Goal: Task Accomplishment & Management: Manage account settings

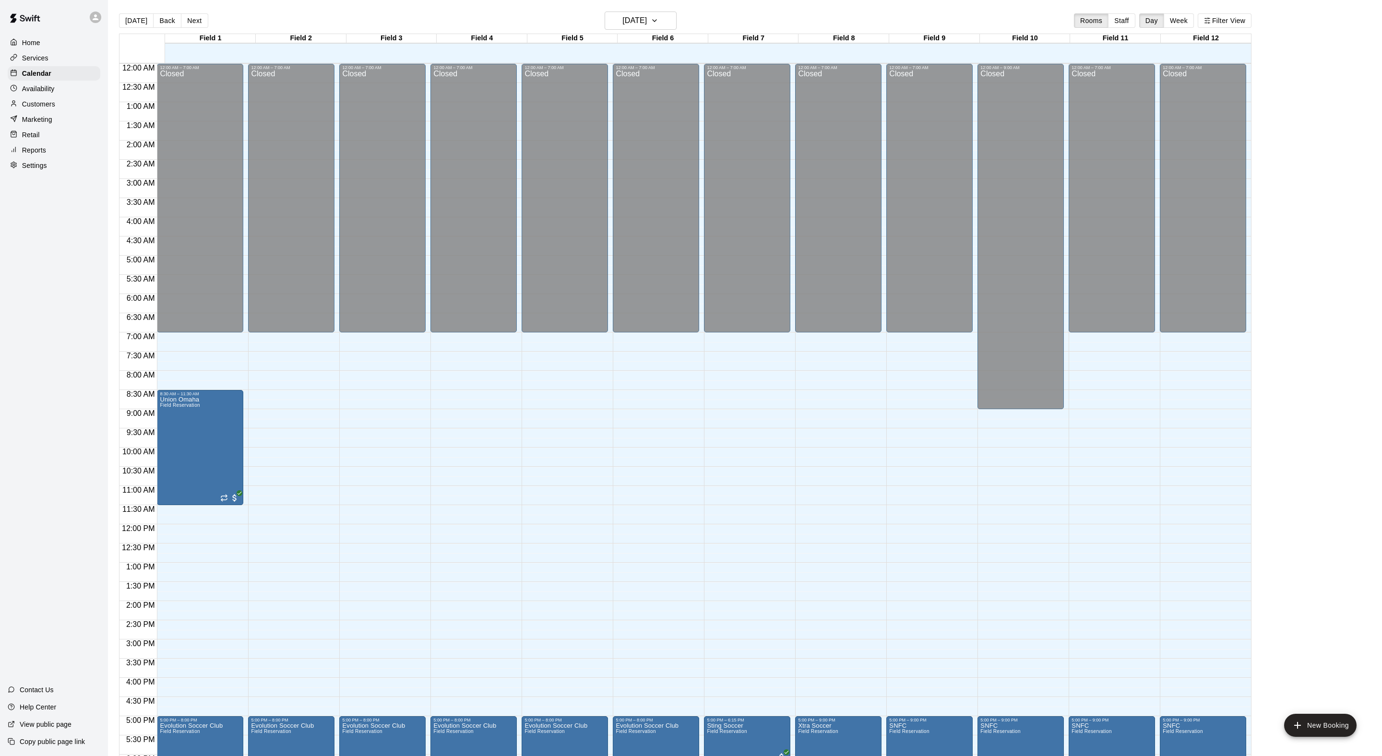
scroll to position [192, 0]
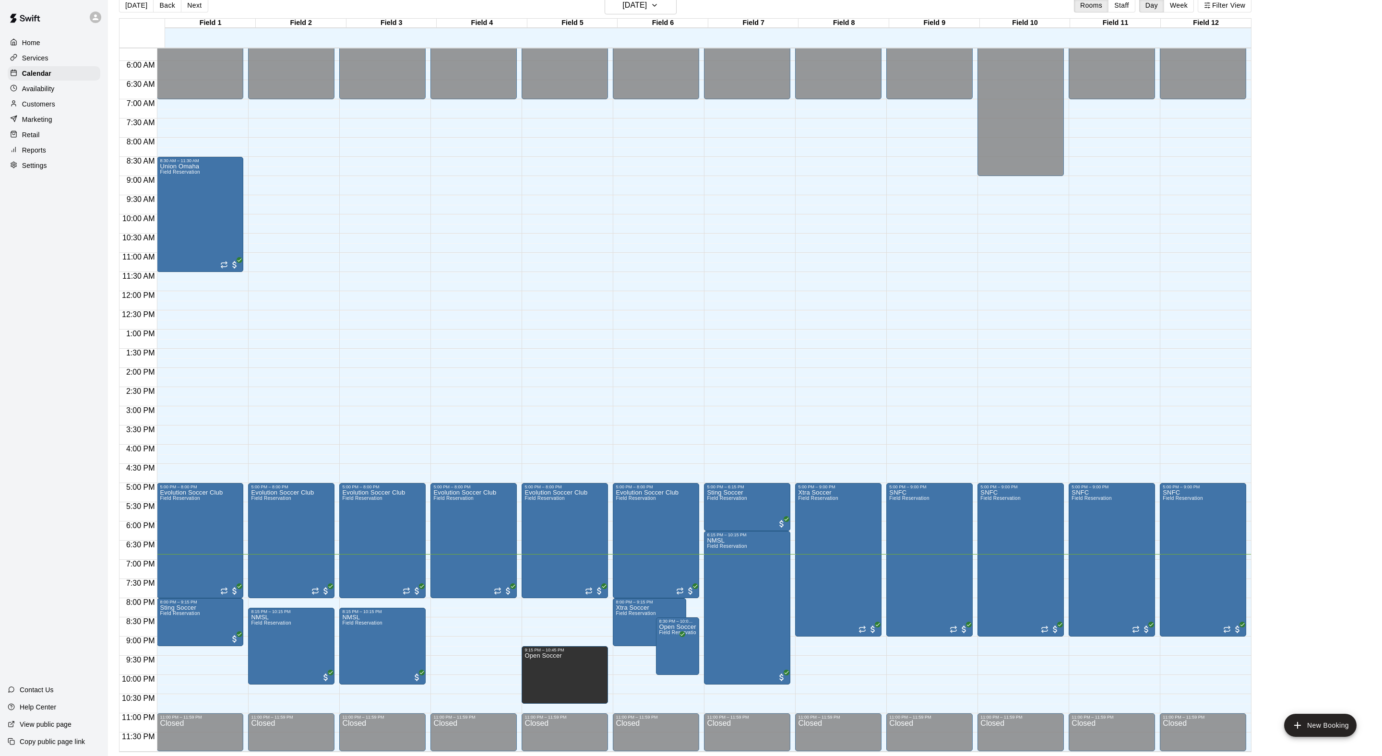
scroll to position [15, 0]
click at [205, 0] on html "Home Services Calendar Availability Customers Marketing Retail Reports Settings…" at bounding box center [691, 371] width 1382 height 772
click at [205, 4] on button "Next" at bounding box center [194, 5] width 27 height 14
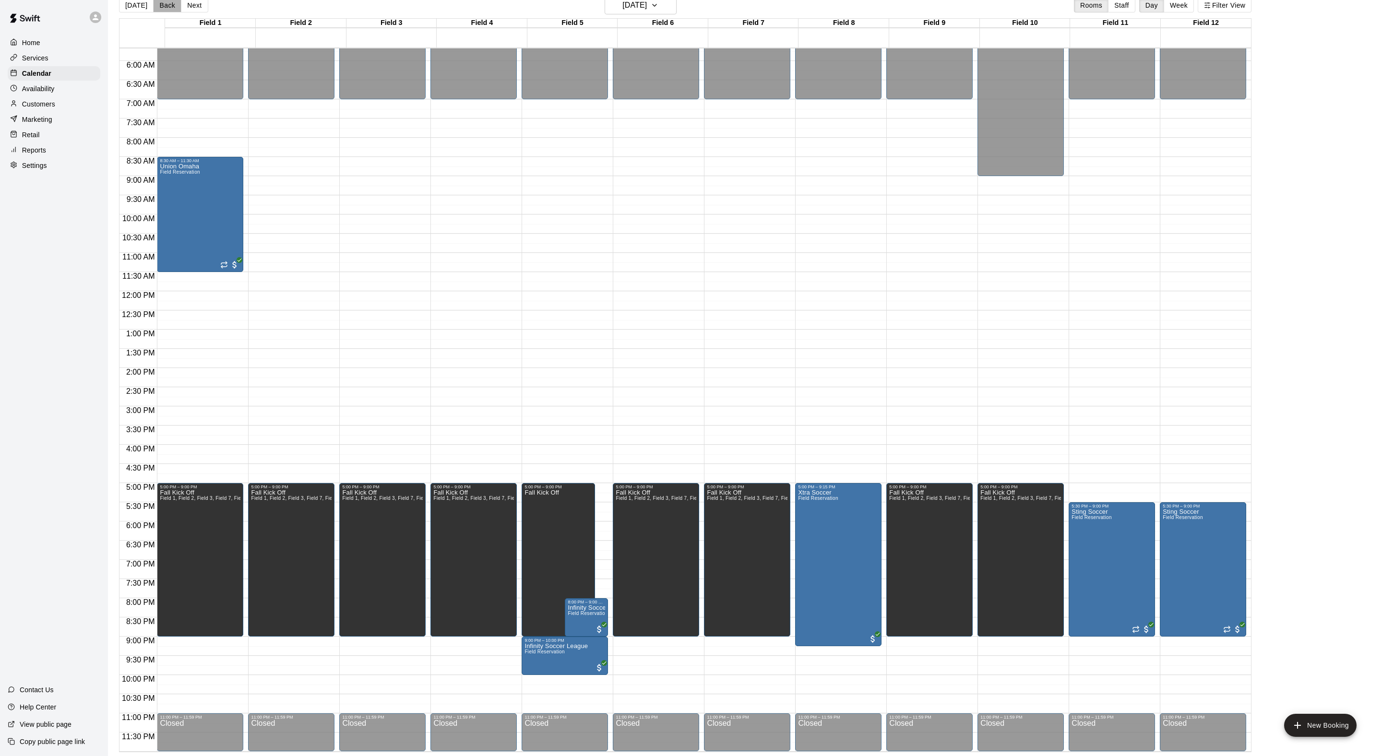
click at [169, 4] on button "Back" at bounding box center [167, 5] width 28 height 14
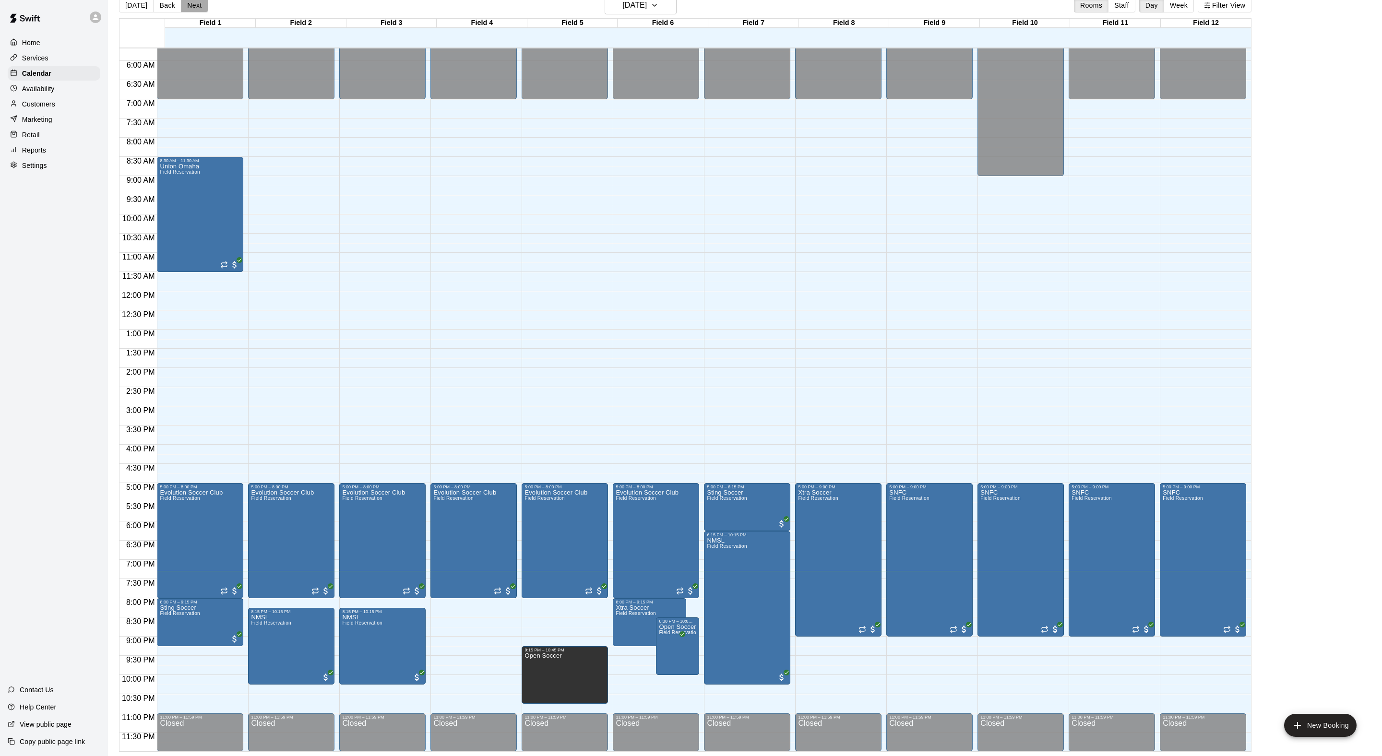
click at [203, 1] on button "Next" at bounding box center [194, 5] width 27 height 14
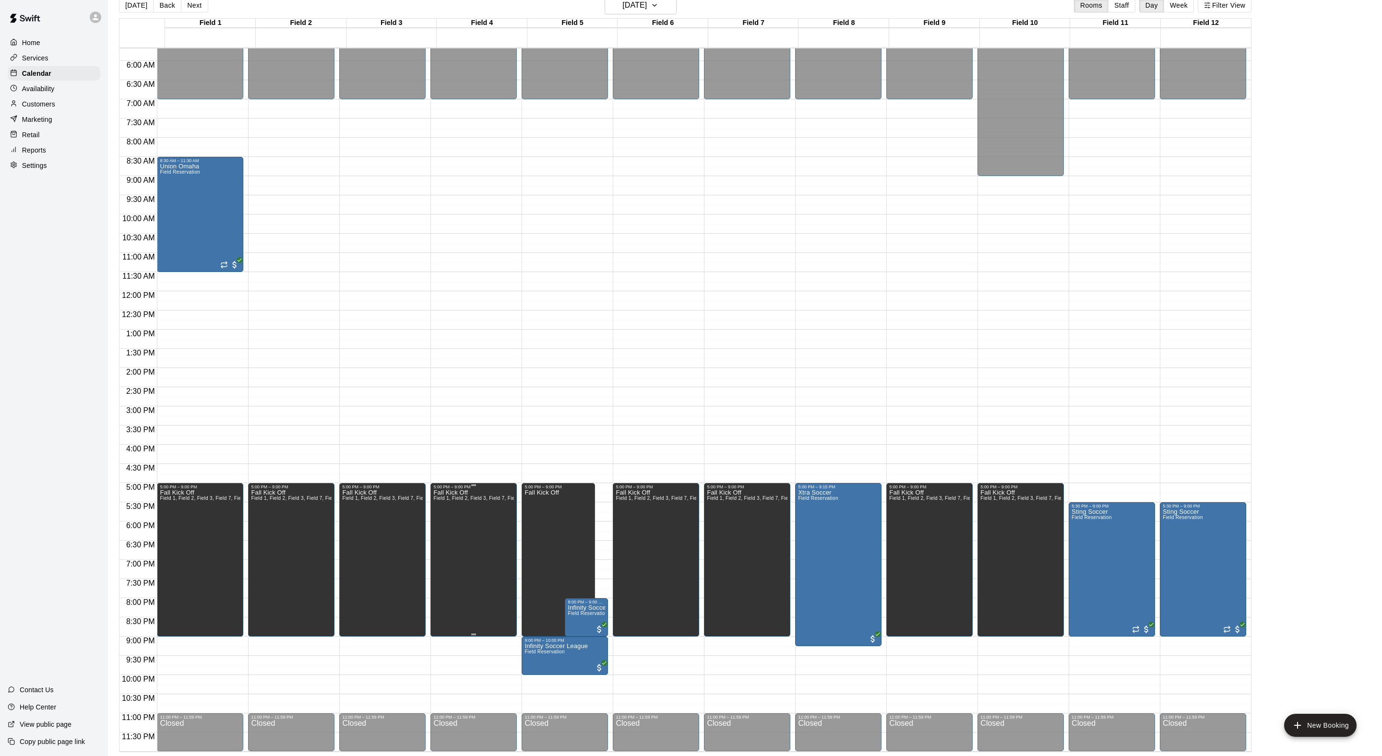
click at [455, 504] on icon "edit" at bounding box center [450, 505] width 12 height 12
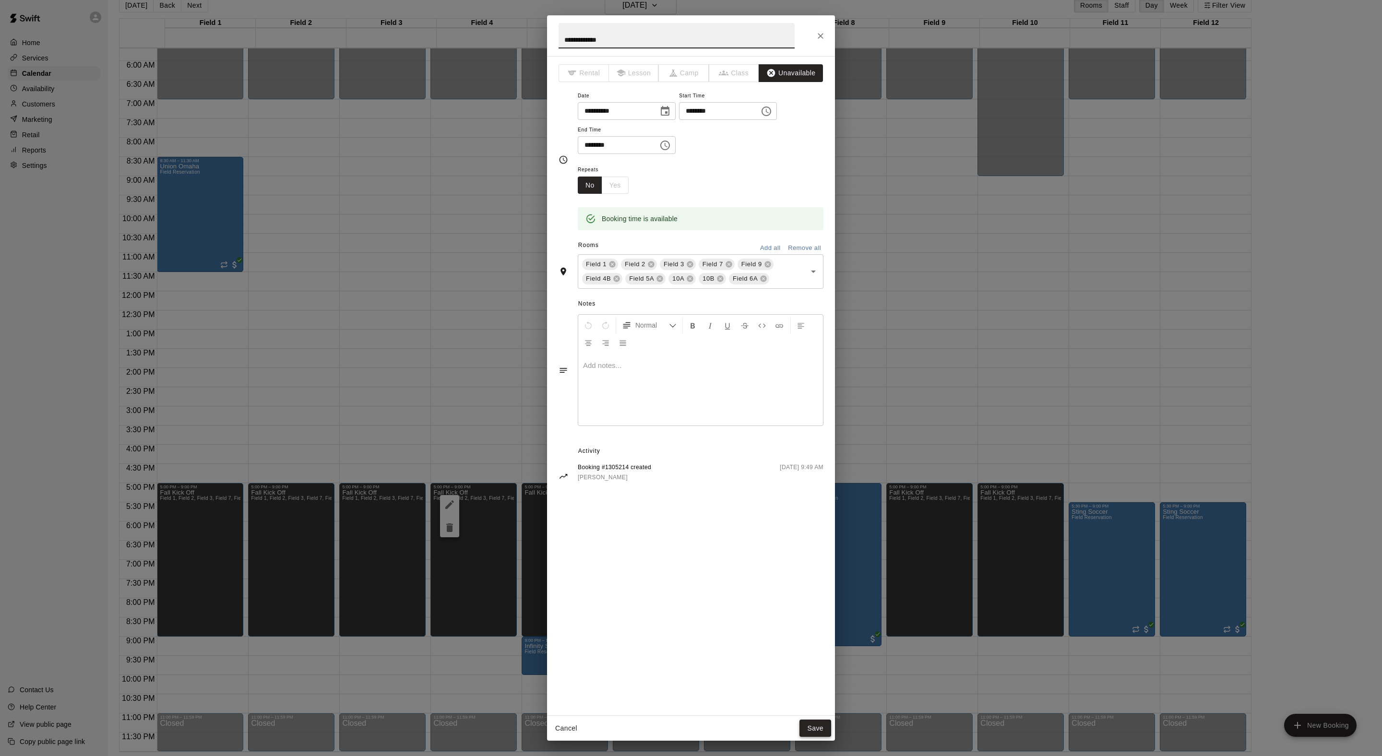
click at [810, 720] on button "Save" at bounding box center [816, 729] width 32 height 18
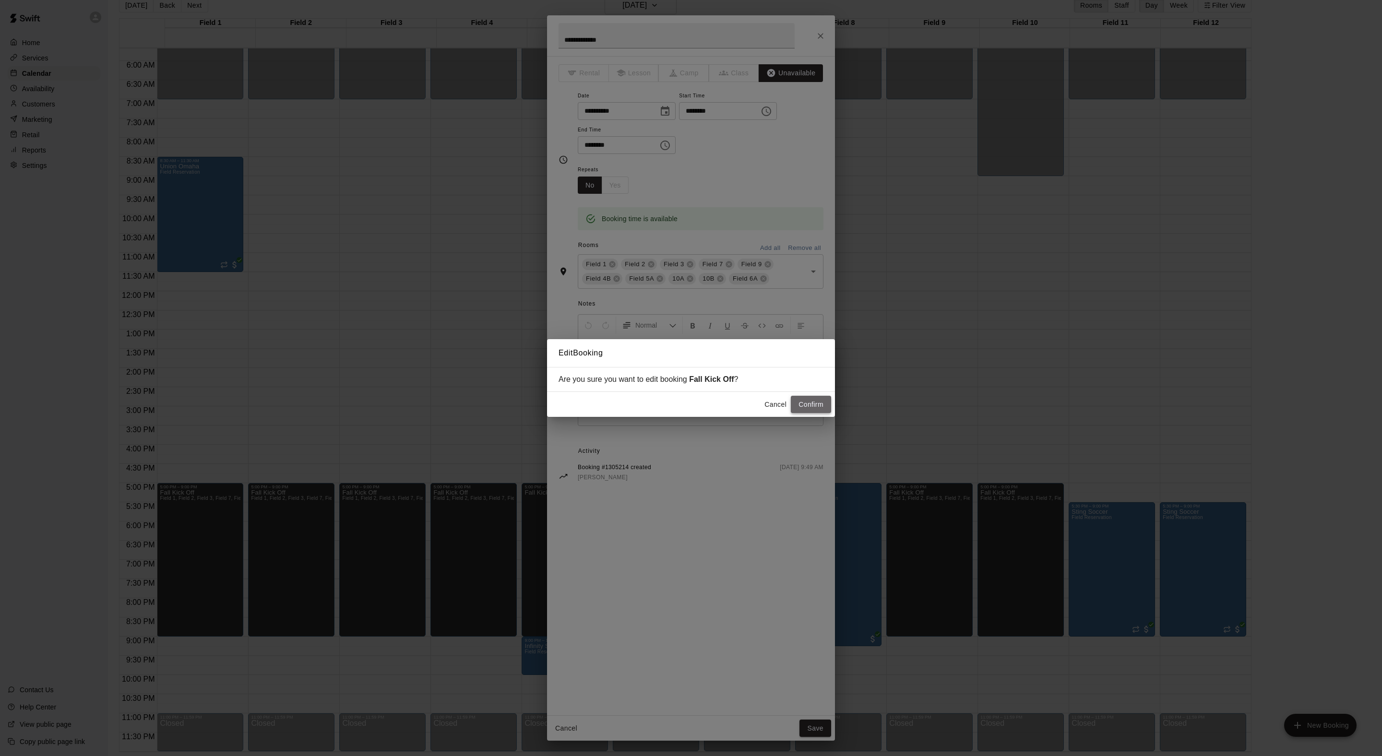
click at [800, 404] on button "Confirm" at bounding box center [811, 405] width 40 height 18
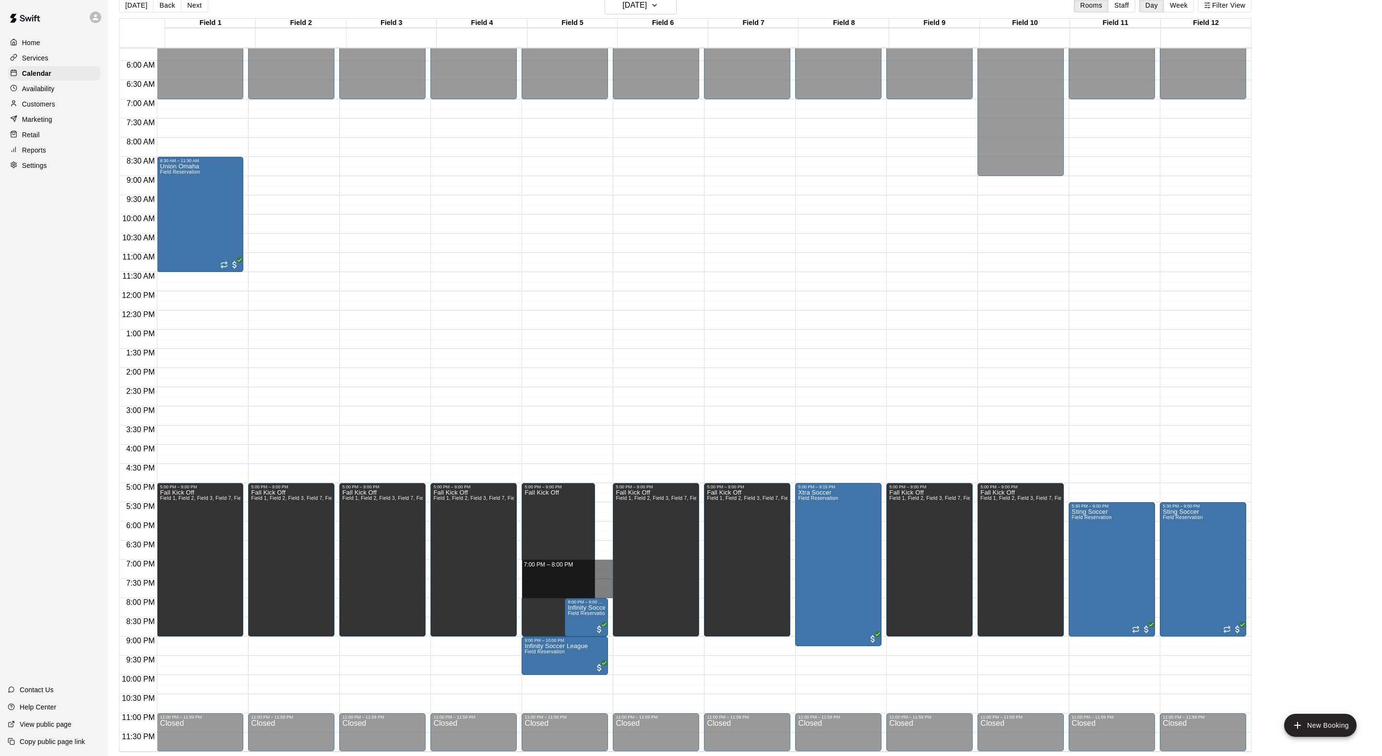
drag, startPoint x: 608, startPoint y: 562, endPoint x: 609, endPoint y: 590, distance: 28.8
drag, startPoint x: 609, startPoint y: 564, endPoint x: 609, endPoint y: 592, distance: 27.8
drag, startPoint x: 673, startPoint y: 316, endPoint x: 673, endPoint y: 350, distance: 34.6
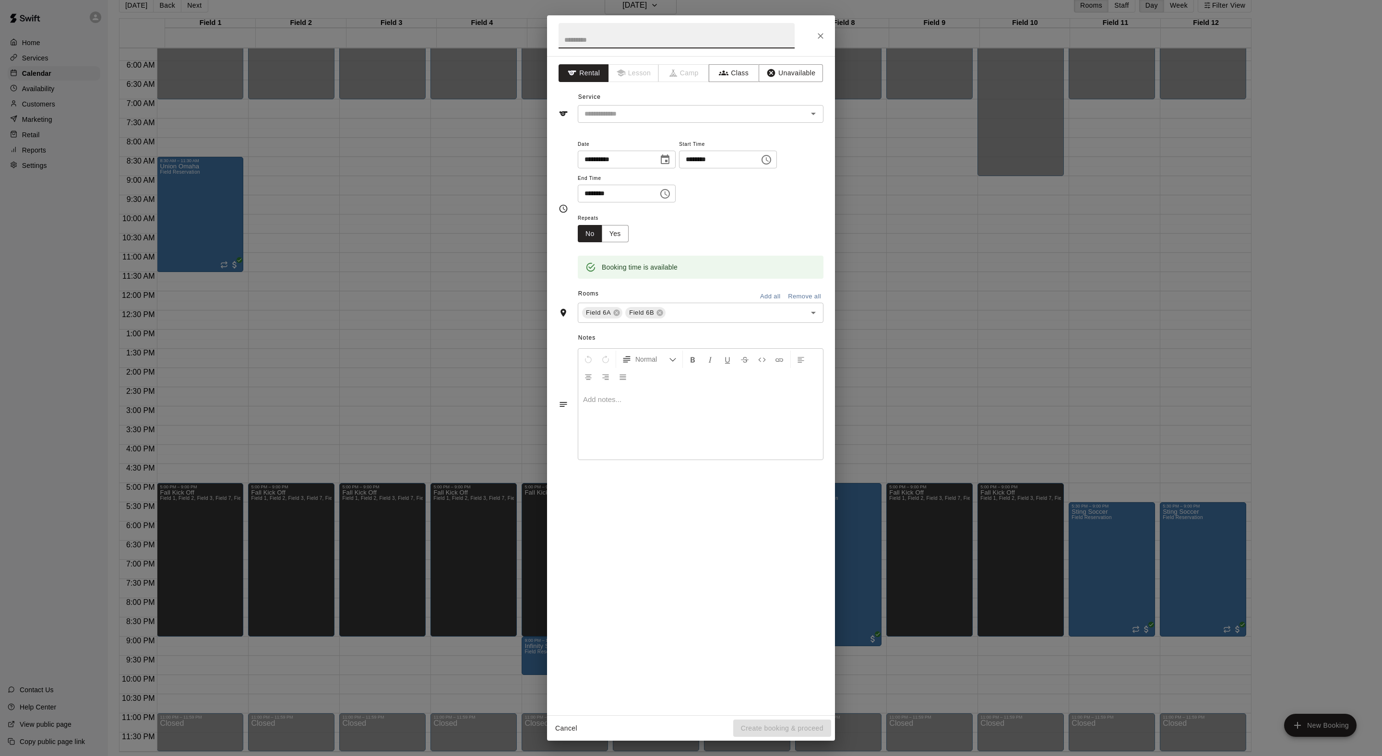
click at [762, 165] on icon "Choose time, selected time is 12:30 PM" at bounding box center [767, 160] width 10 height 10
click at [607, 302] on li "08" at bounding box center [610, 294] width 23 height 18
click at [633, 262] on li "00" at bounding box center [637, 262] width 23 height 18
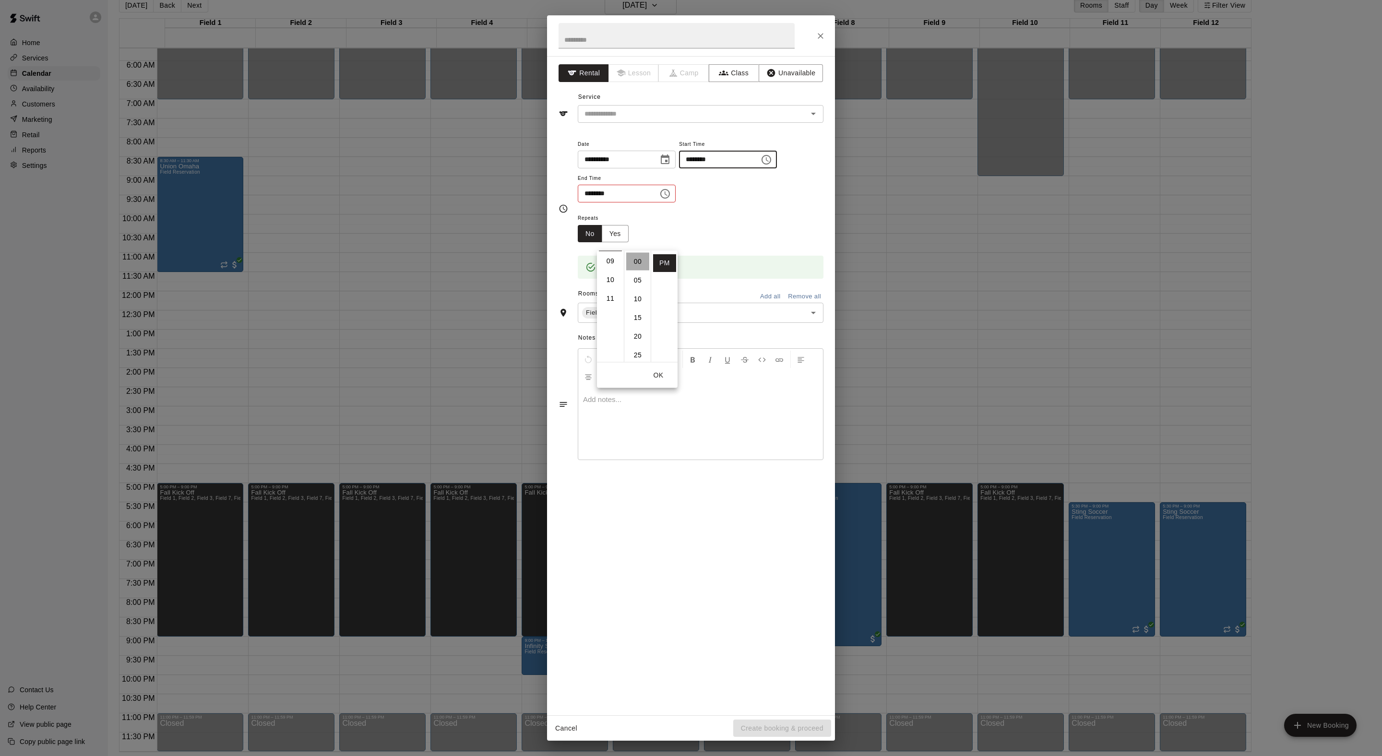
type input "********"
click at [772, 203] on div "**********" at bounding box center [701, 170] width 246 height 65
click at [668, 196] on icon "Choose time, selected time is 1:45 PM" at bounding box center [666, 193] width 3 height 4
click at [607, 324] on li "09" at bounding box center [610, 315] width 23 height 18
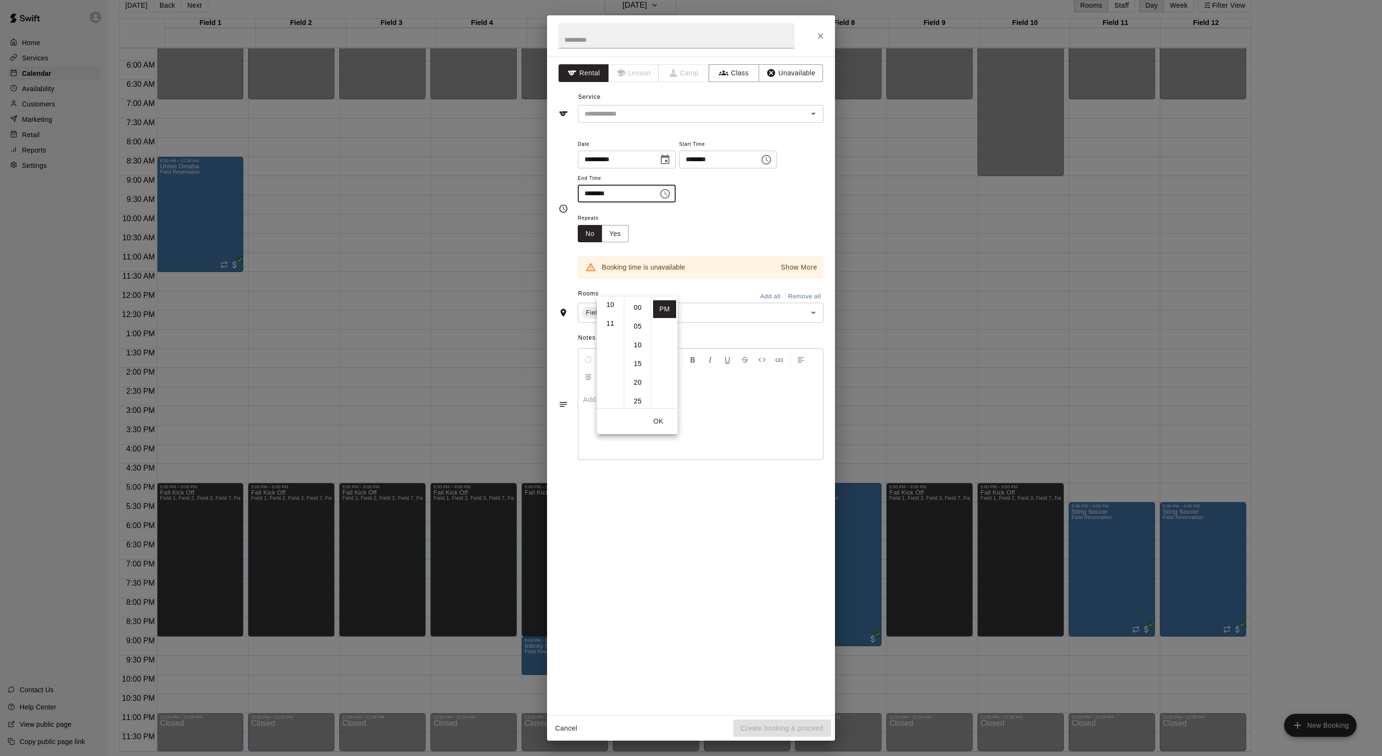
scroll to position [0, 0]
click at [633, 309] on li "00" at bounding box center [637, 308] width 23 height 18
type input "********"
click at [728, 242] on div "Repeats No Yes" at bounding box center [701, 227] width 246 height 30
click at [620, 316] on icon at bounding box center [617, 313] width 6 height 6
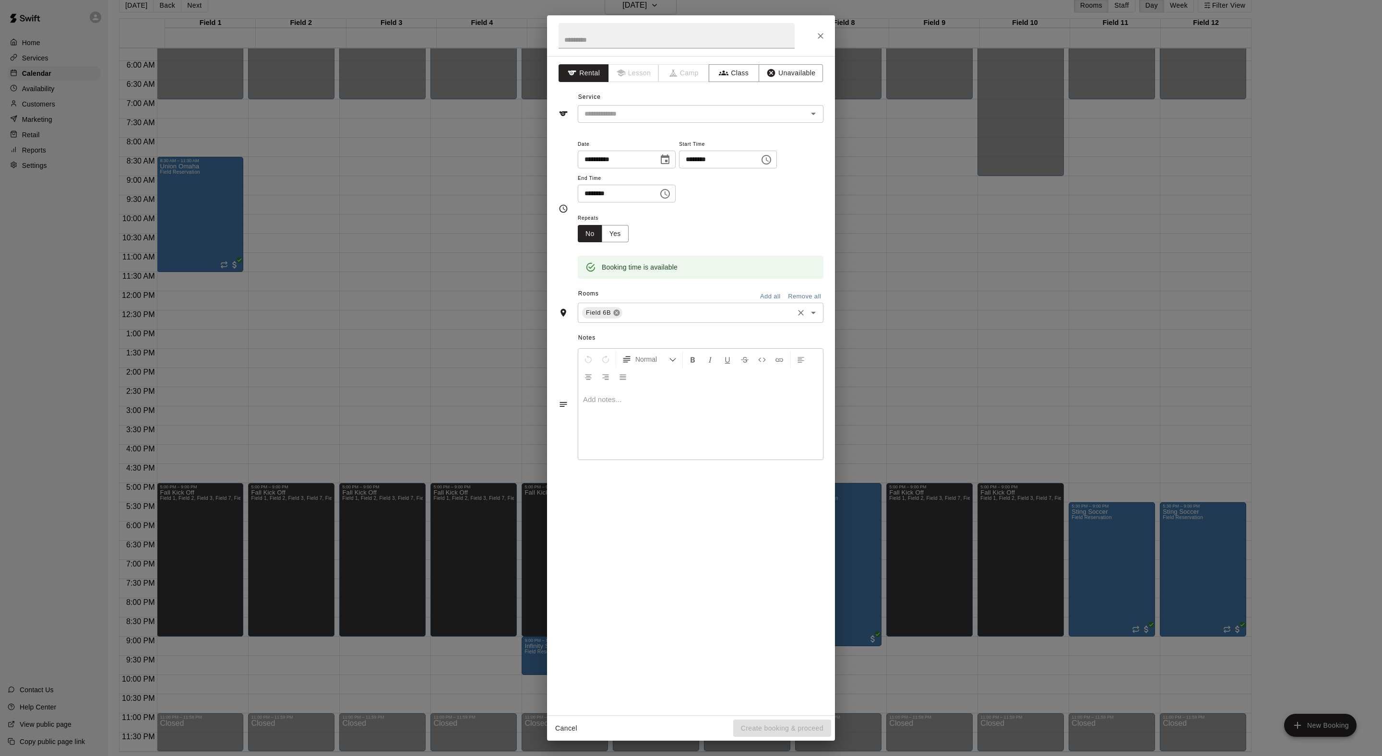
click at [620, 316] on icon at bounding box center [617, 313] width 6 height 6
click at [649, 281] on input "text" at bounding box center [693, 275] width 224 height 12
click at [660, 419] on li "Field 4A" at bounding box center [710, 411] width 227 height 16
click at [631, 41] on input "text" at bounding box center [677, 35] width 236 height 25
type input "**********"
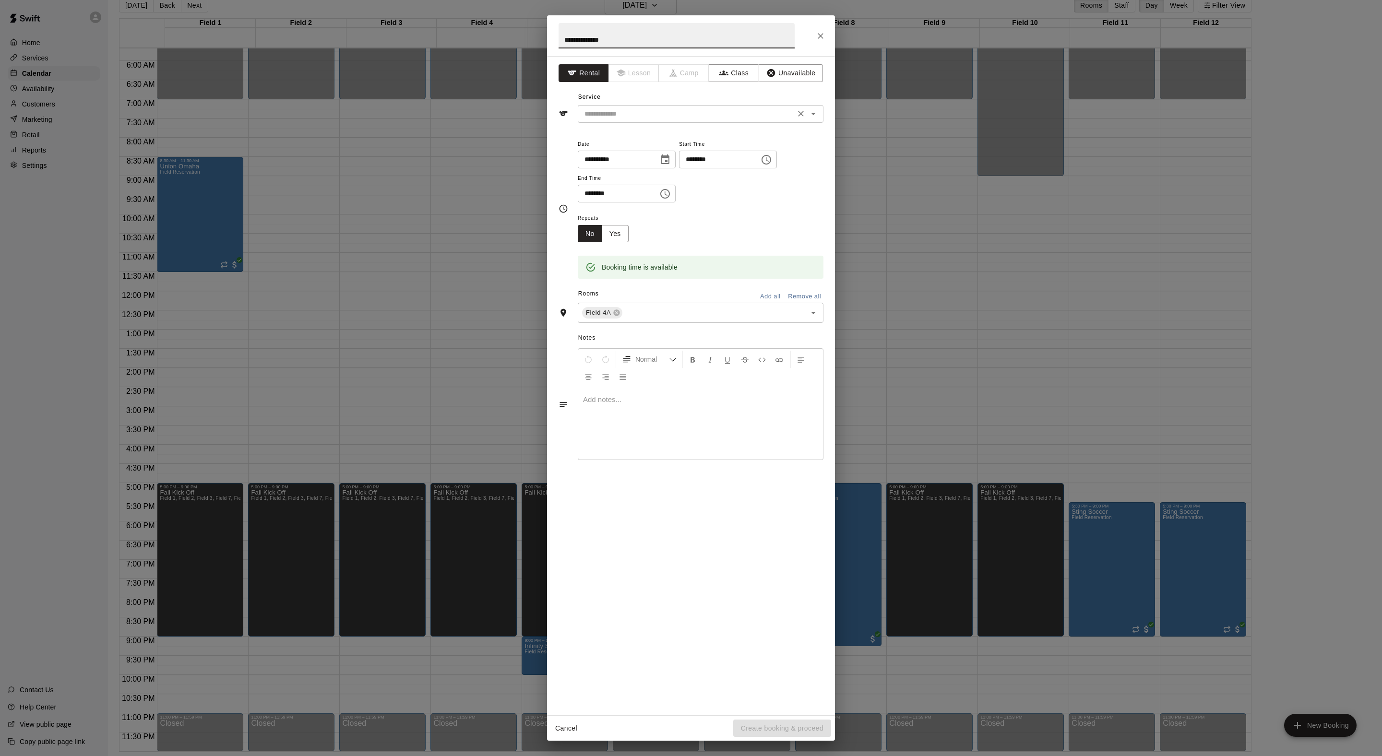
click at [700, 120] on input "text" at bounding box center [687, 114] width 212 height 12
click at [681, 159] on li "Field Reservation" at bounding box center [710, 157] width 227 height 16
type input "**********"
click at [789, 727] on button "Create booking & proceed" at bounding box center [782, 729] width 98 height 18
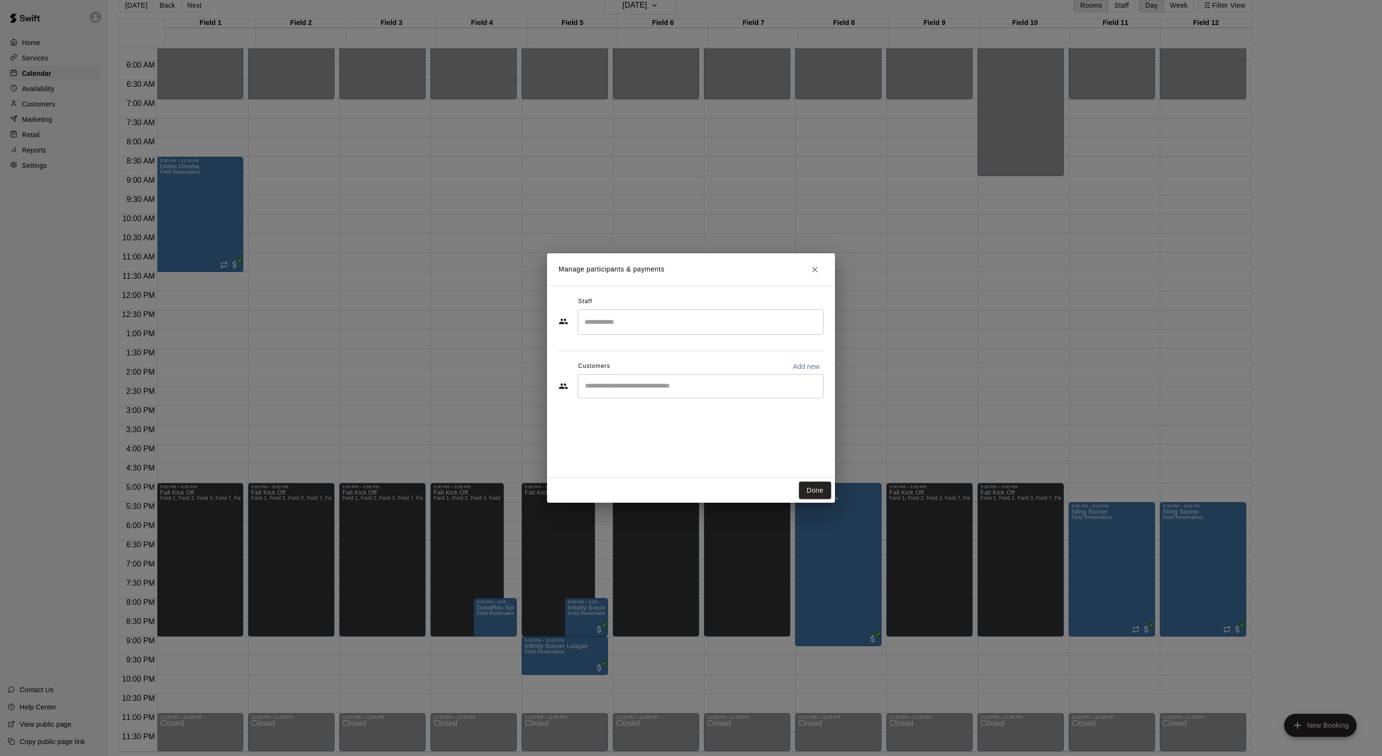
click at [670, 391] on input "Start typing to search customers..." at bounding box center [700, 387] width 237 height 10
type input "****"
click at [697, 436] on span "[EMAIL_ADDRESS][DOMAIN_NAME]" at bounding box center [675, 439] width 103 height 7
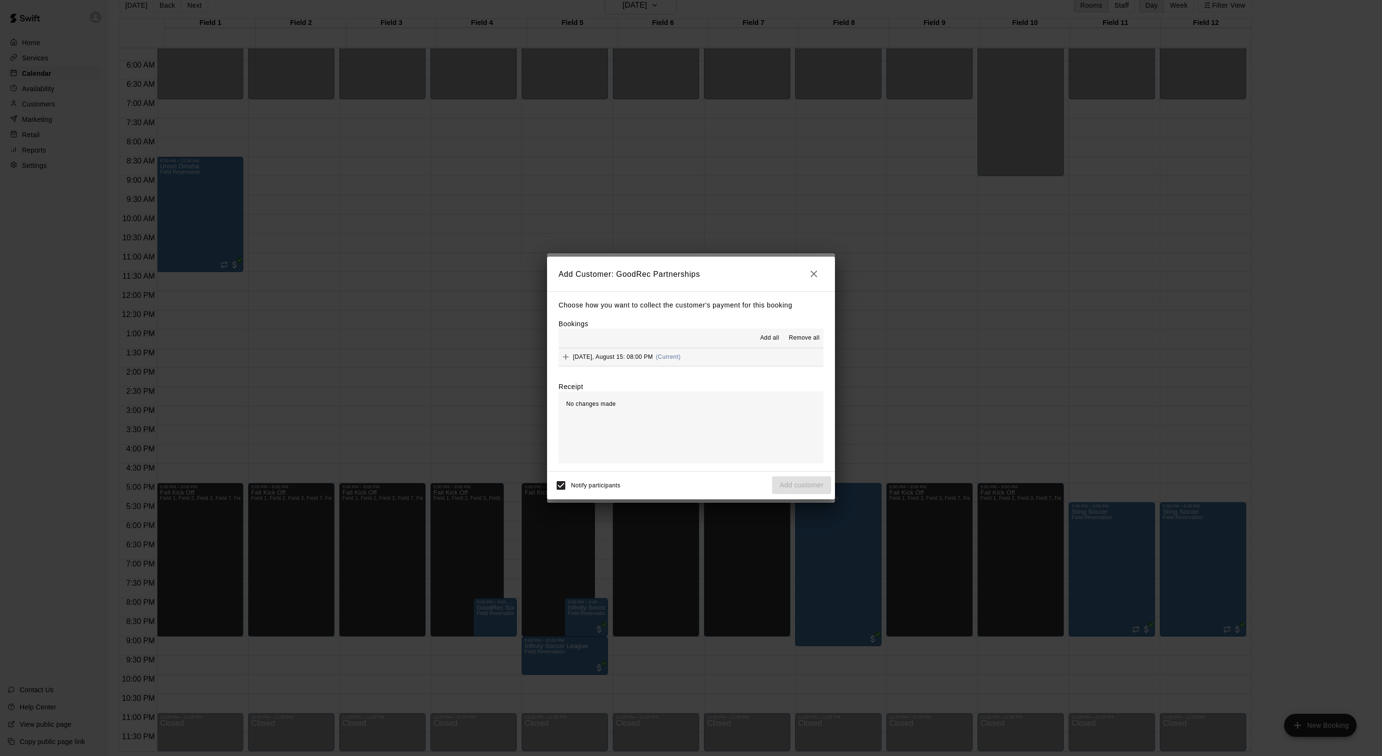
click at [760, 338] on span "Add all" at bounding box center [769, 339] width 19 height 10
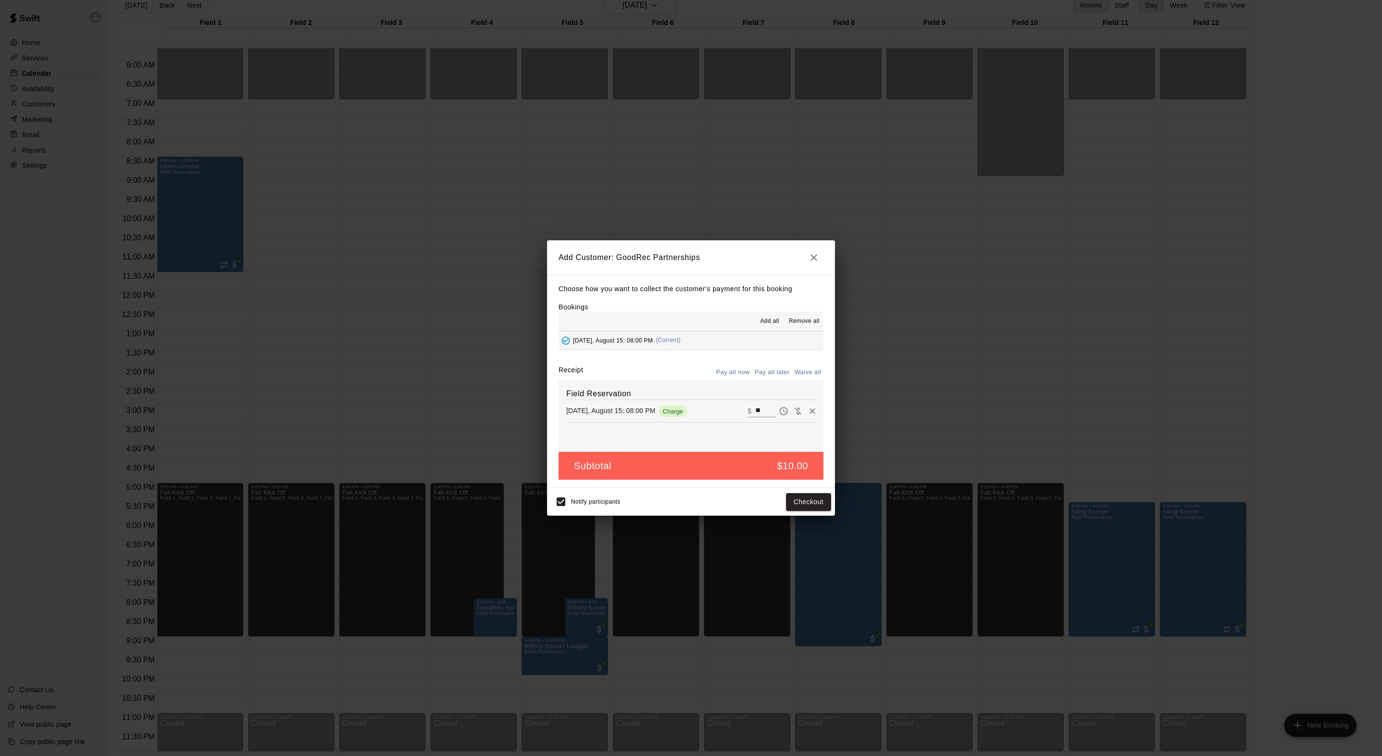
click at [806, 373] on button "Waive all" at bounding box center [808, 372] width 32 height 15
type input "*"
click at [821, 511] on button "Add customer" at bounding box center [801, 502] width 59 height 18
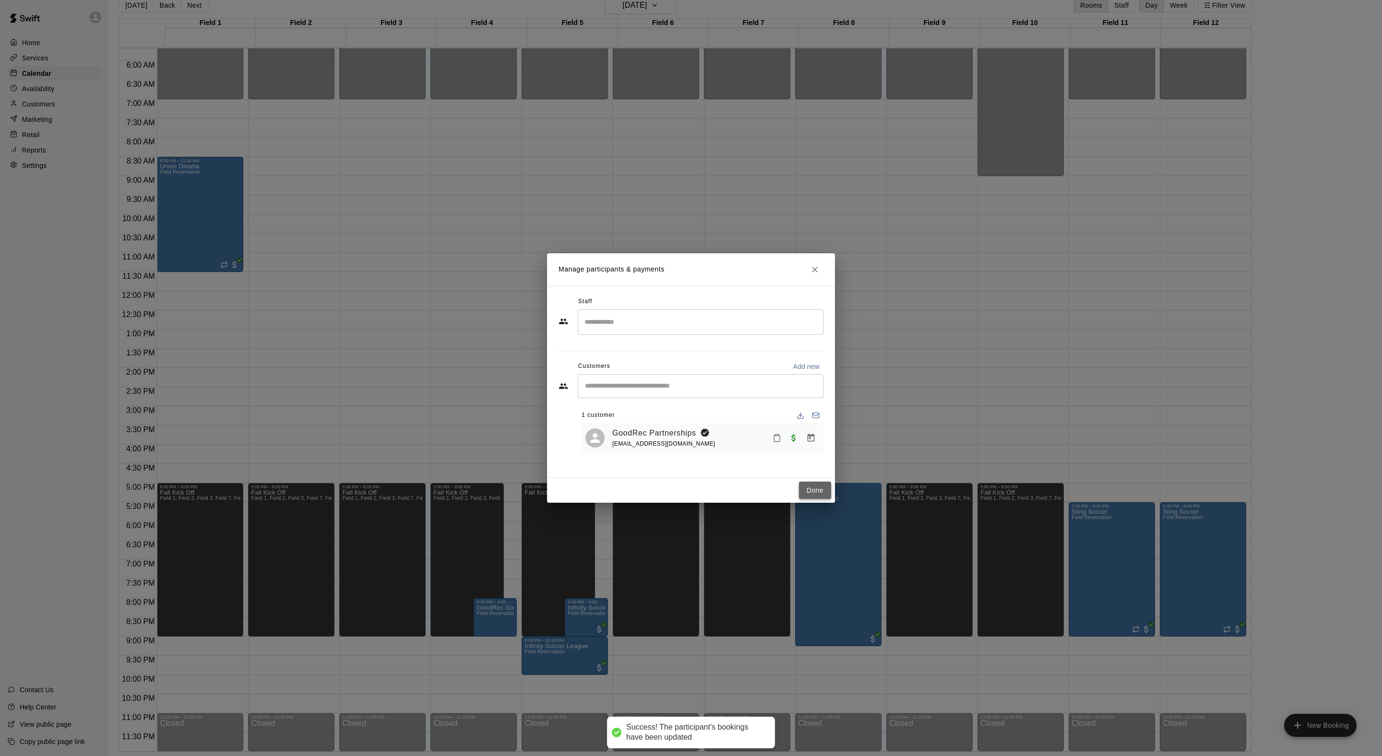
click at [819, 500] on button "Done" at bounding box center [815, 491] width 32 height 18
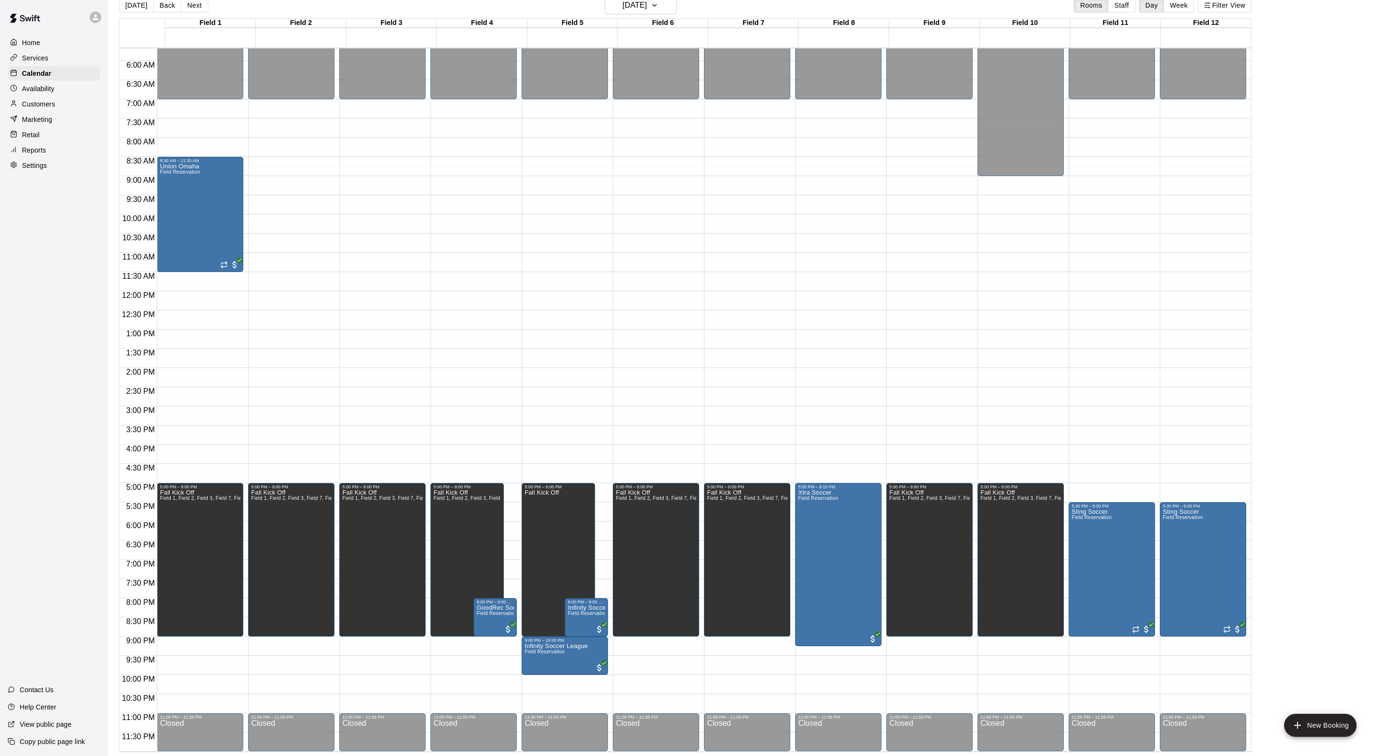
scroll to position [15, 0]
click at [205, 10] on button "Next" at bounding box center [194, 5] width 27 height 14
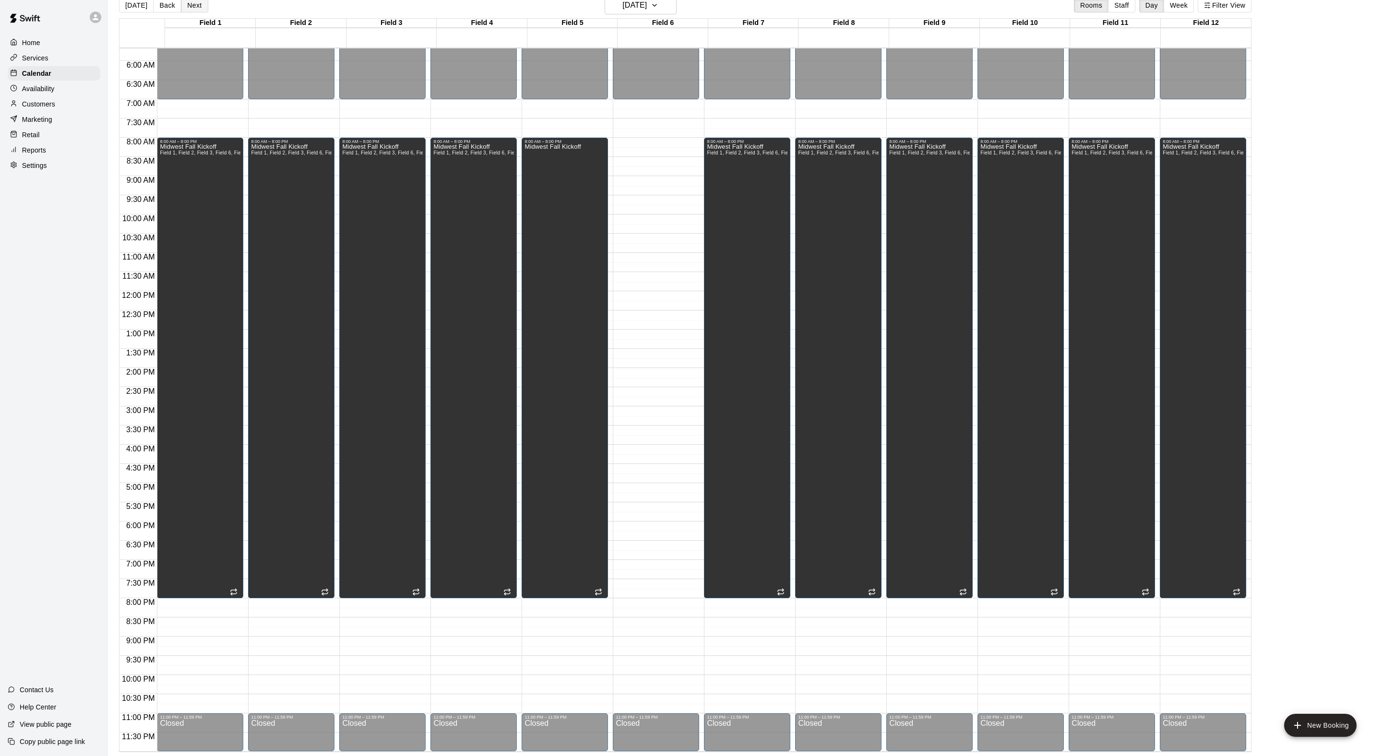
click at [205, 10] on button "Next" at bounding box center [194, 5] width 27 height 14
click at [825, 233] on div "Midwest [GEOGRAPHIC_DATA] 1, Field 2, Field 3, Field 6, Field 7, Field 8, Field…" at bounding box center [838, 522] width 81 height 756
click at [816, 161] on icon "edit" at bounding box center [811, 159] width 9 height 9
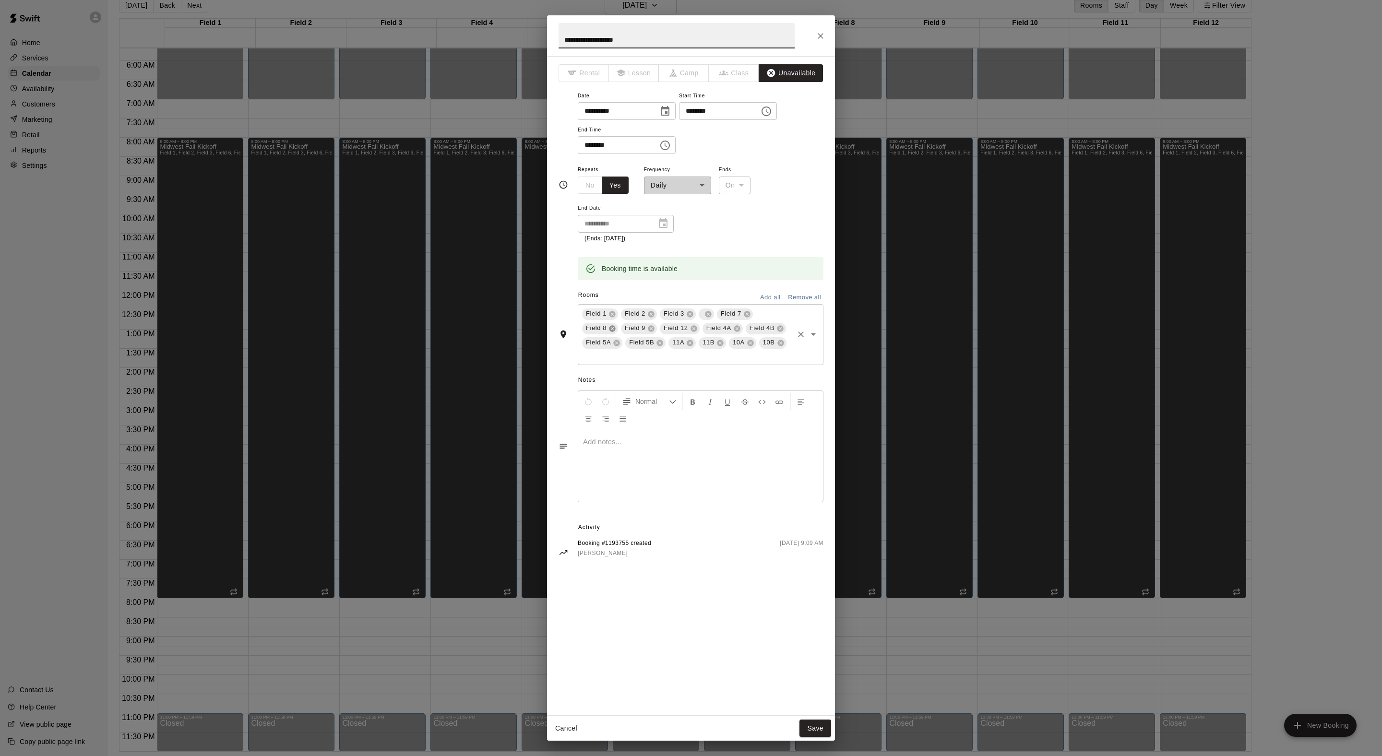
click at [616, 333] on icon at bounding box center [613, 329] width 8 height 8
click at [822, 722] on button "Save" at bounding box center [816, 729] width 32 height 18
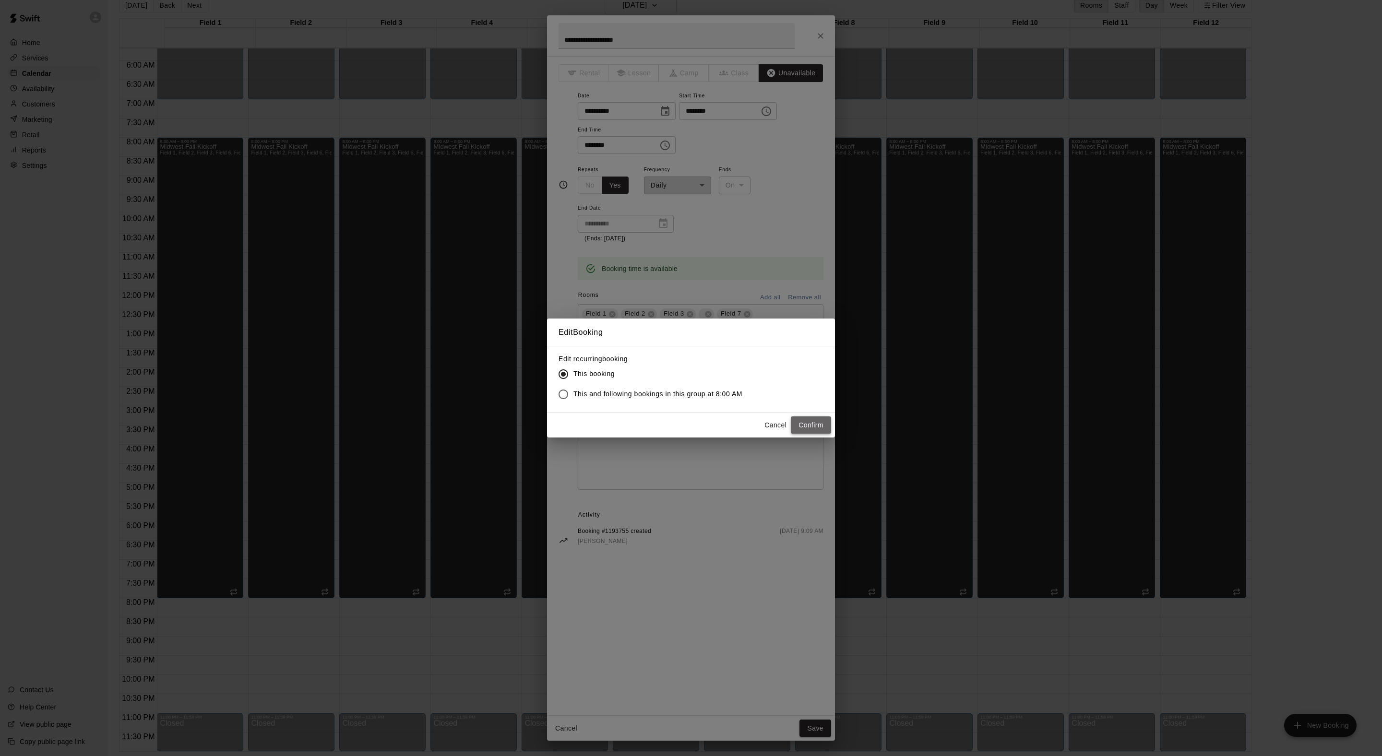
click at [829, 434] on button "Confirm" at bounding box center [811, 426] width 40 height 18
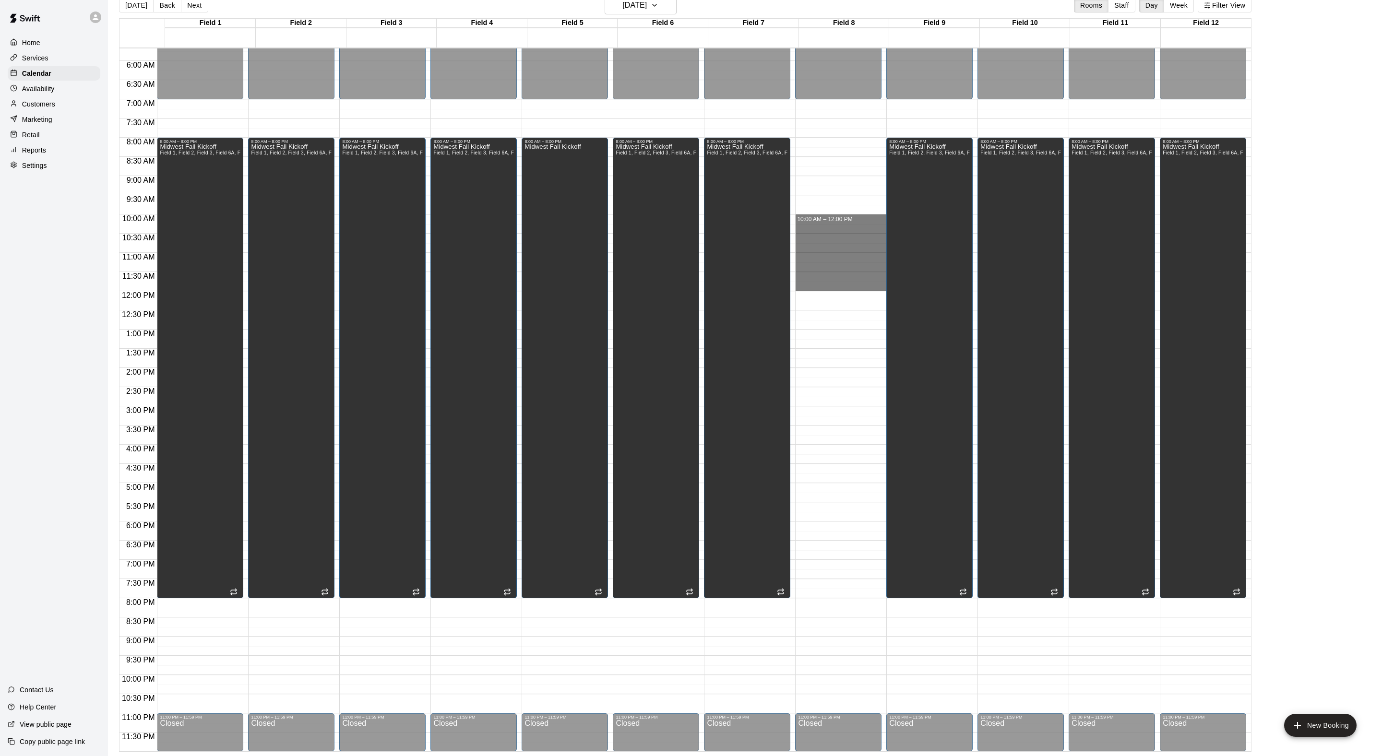
drag, startPoint x: 819, startPoint y: 217, endPoint x: 821, endPoint y: 286, distance: 69.1
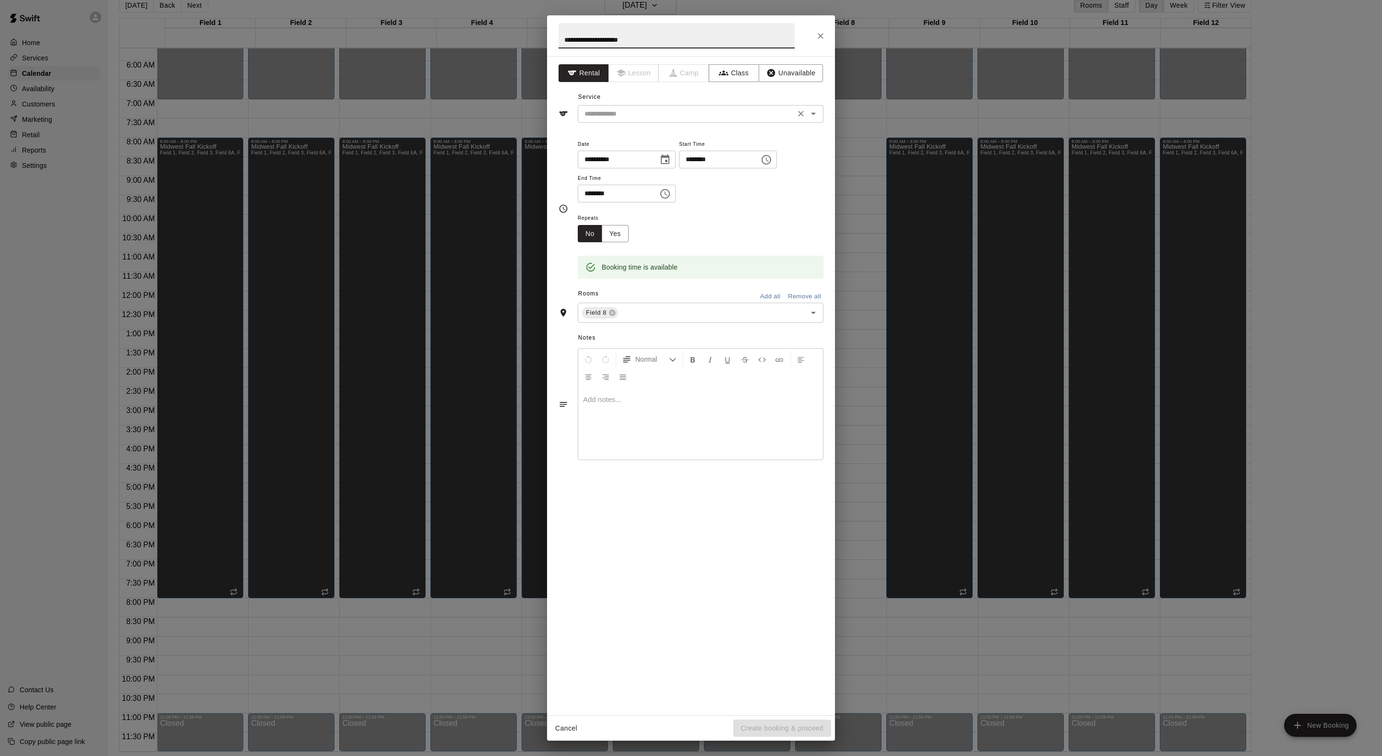
click at [657, 123] on div "​" at bounding box center [701, 114] width 246 height 18
type input "**********"
click at [657, 148] on ul "Field Reservation" at bounding box center [710, 157] width 227 height 24
click at [643, 162] on li "Field Reservation" at bounding box center [710, 157] width 227 height 16
type input "**********"
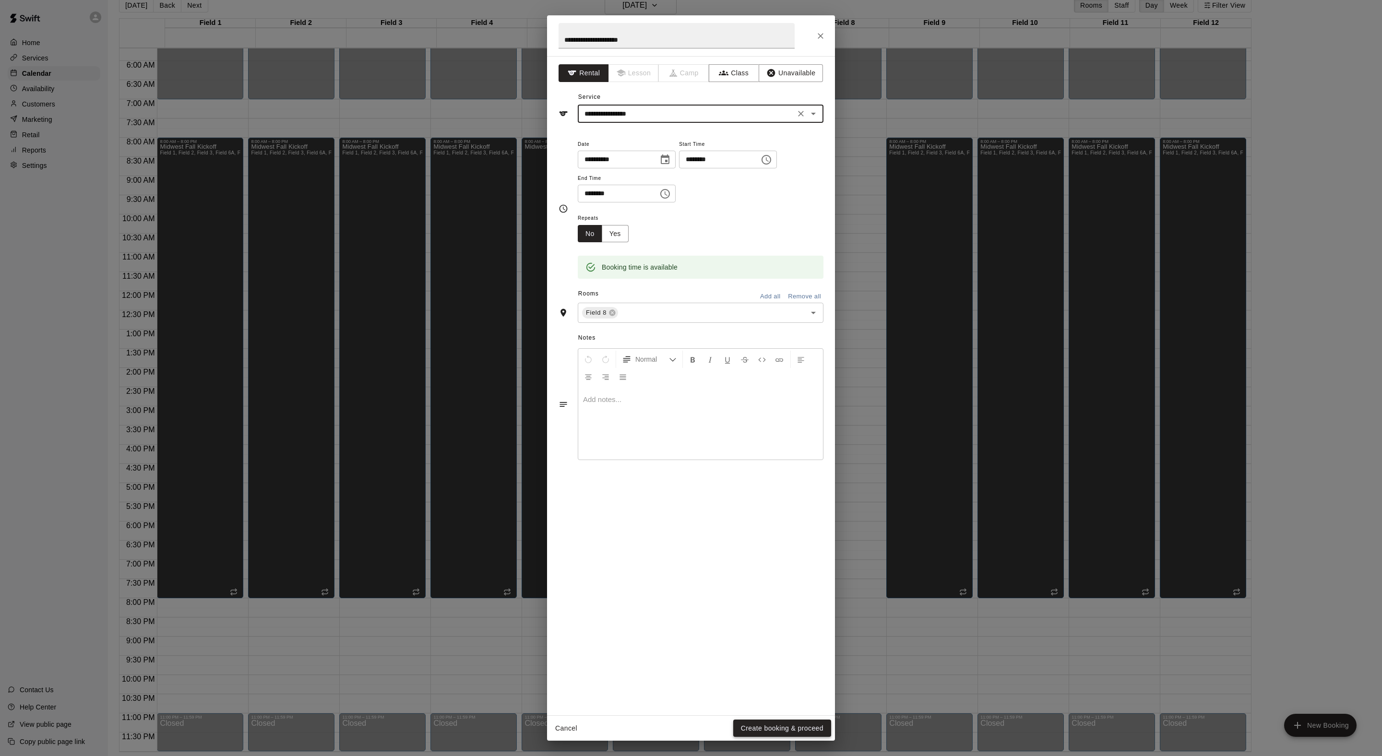
click at [752, 728] on button "Create booking & proceed" at bounding box center [782, 729] width 98 height 18
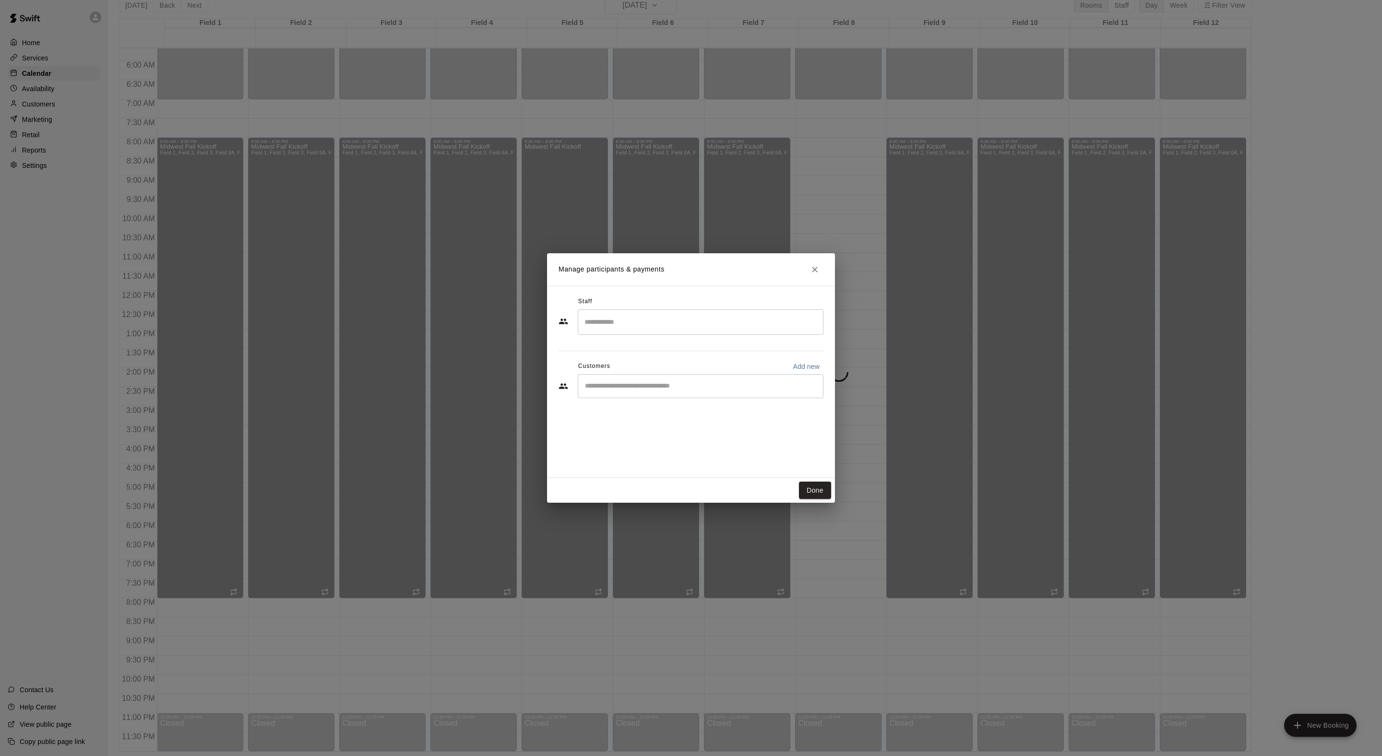
click at [690, 391] on input "Start typing to search customers..." at bounding box center [700, 387] width 237 height 10
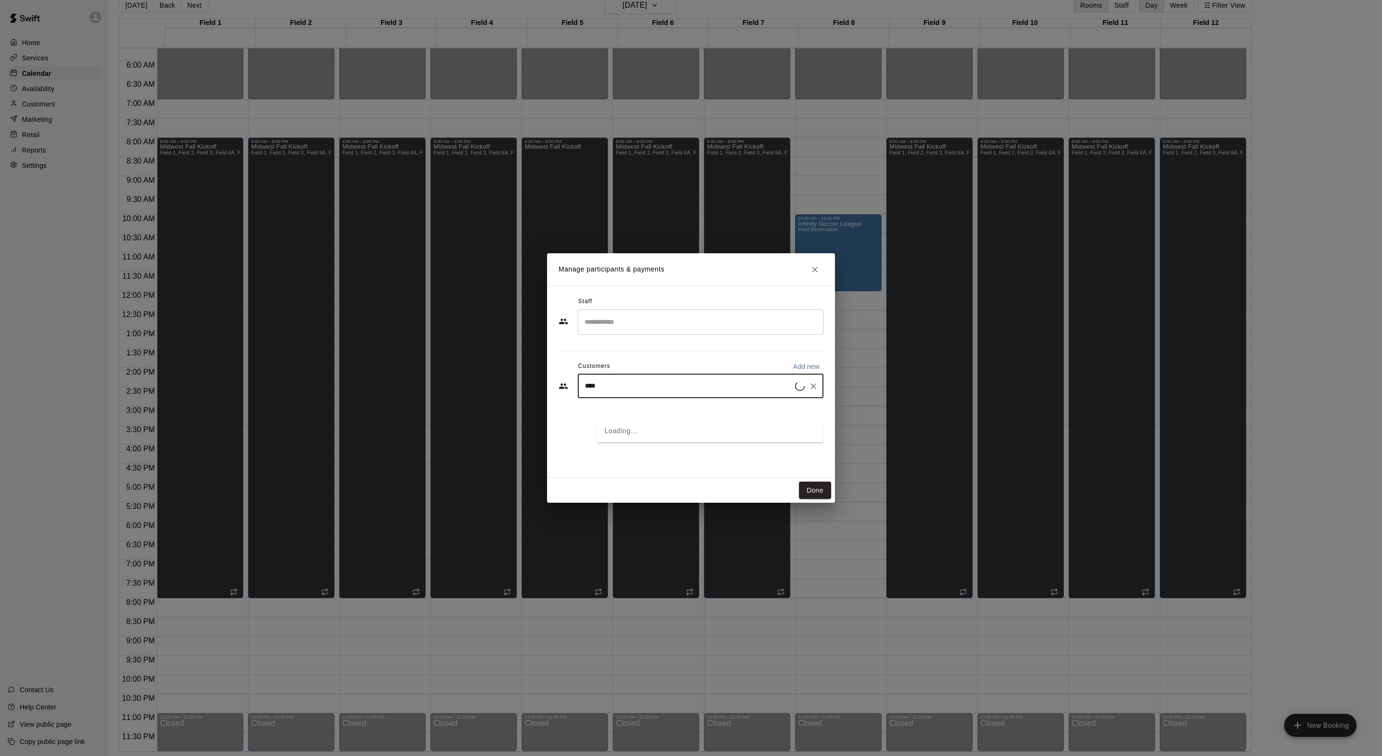
type input "*****"
click at [700, 437] on span "[EMAIL_ADDRESS][DOMAIN_NAME]" at bounding box center [675, 439] width 103 height 7
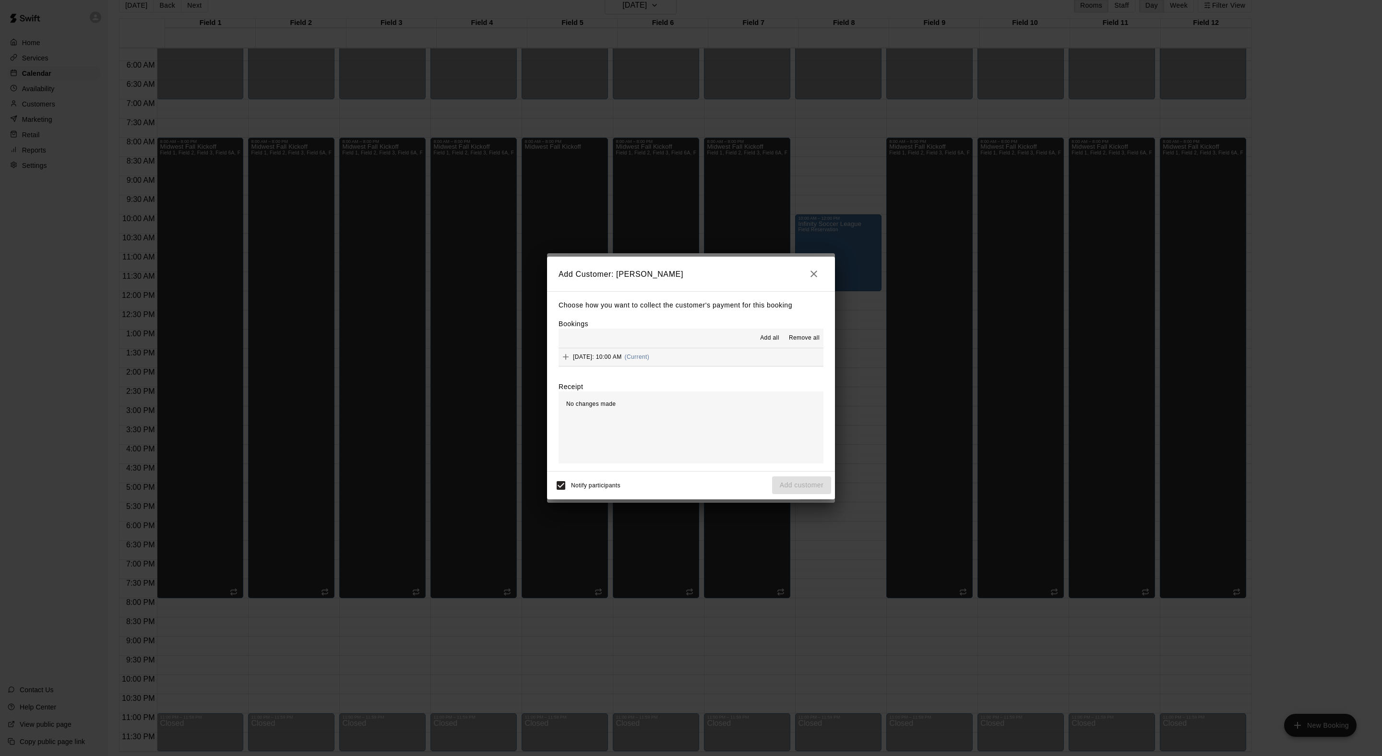
click at [760, 336] on span "Add all" at bounding box center [769, 339] width 19 height 10
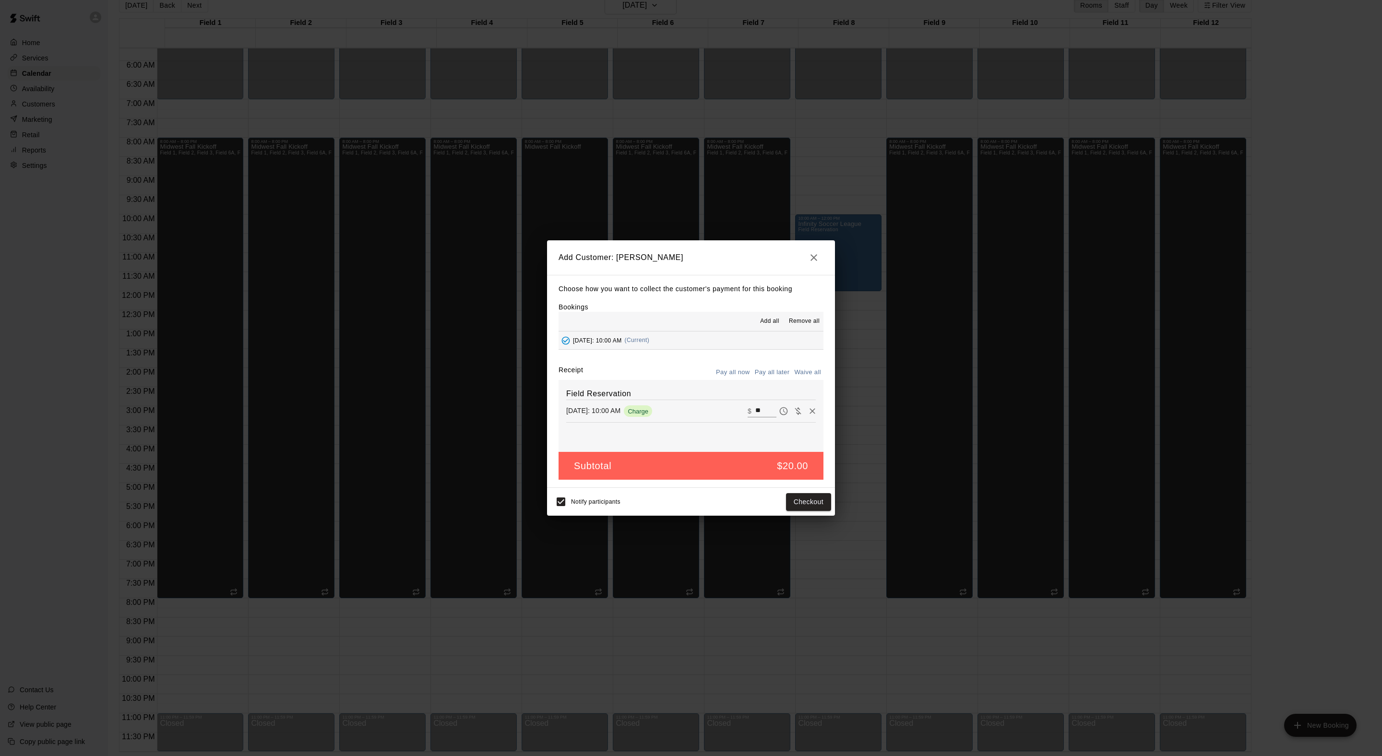
click at [807, 379] on button "Waive all" at bounding box center [808, 372] width 32 height 15
type input "*"
click at [793, 511] on button "Add customer" at bounding box center [801, 502] width 59 height 18
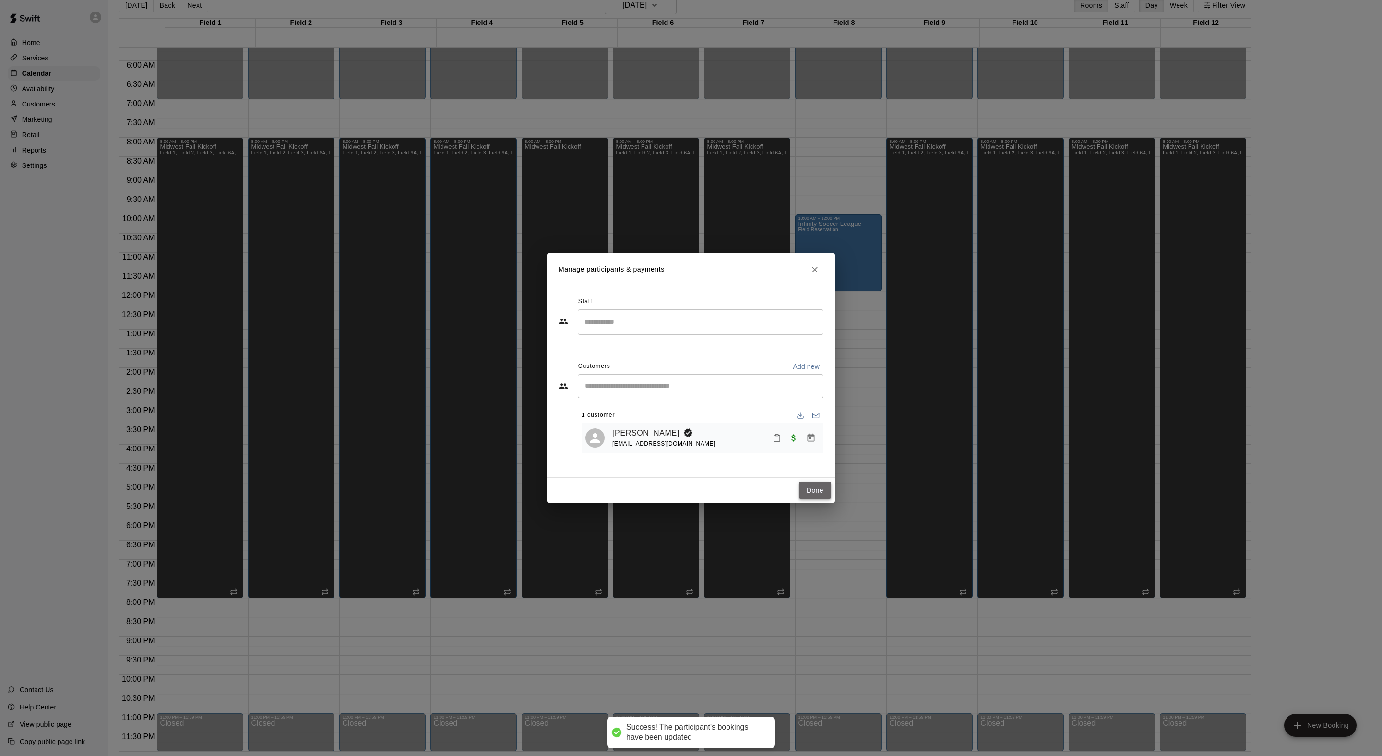
click at [808, 500] on button "Done" at bounding box center [815, 491] width 32 height 18
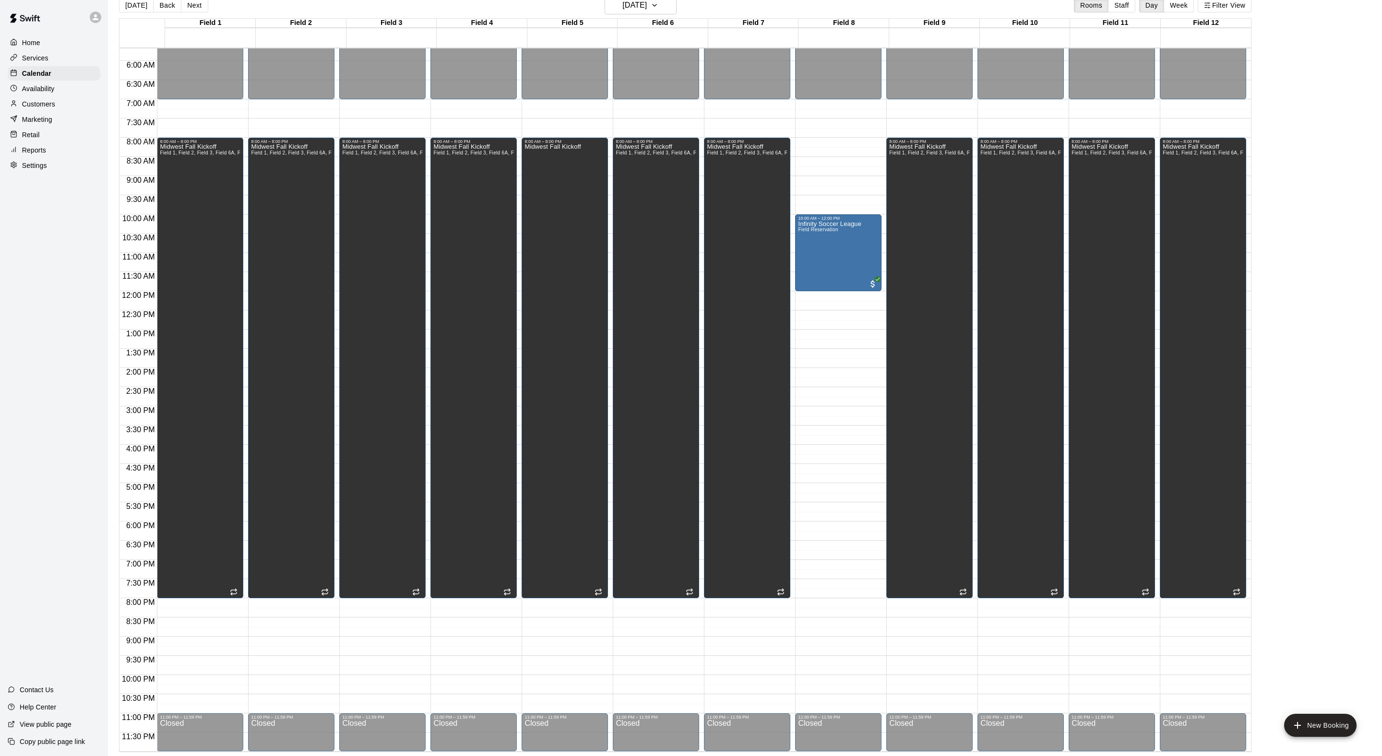
click at [573, 0] on html "Home Services Calendar Availability Customers Marketing Retail Reports Settings…" at bounding box center [691, 371] width 1382 height 772
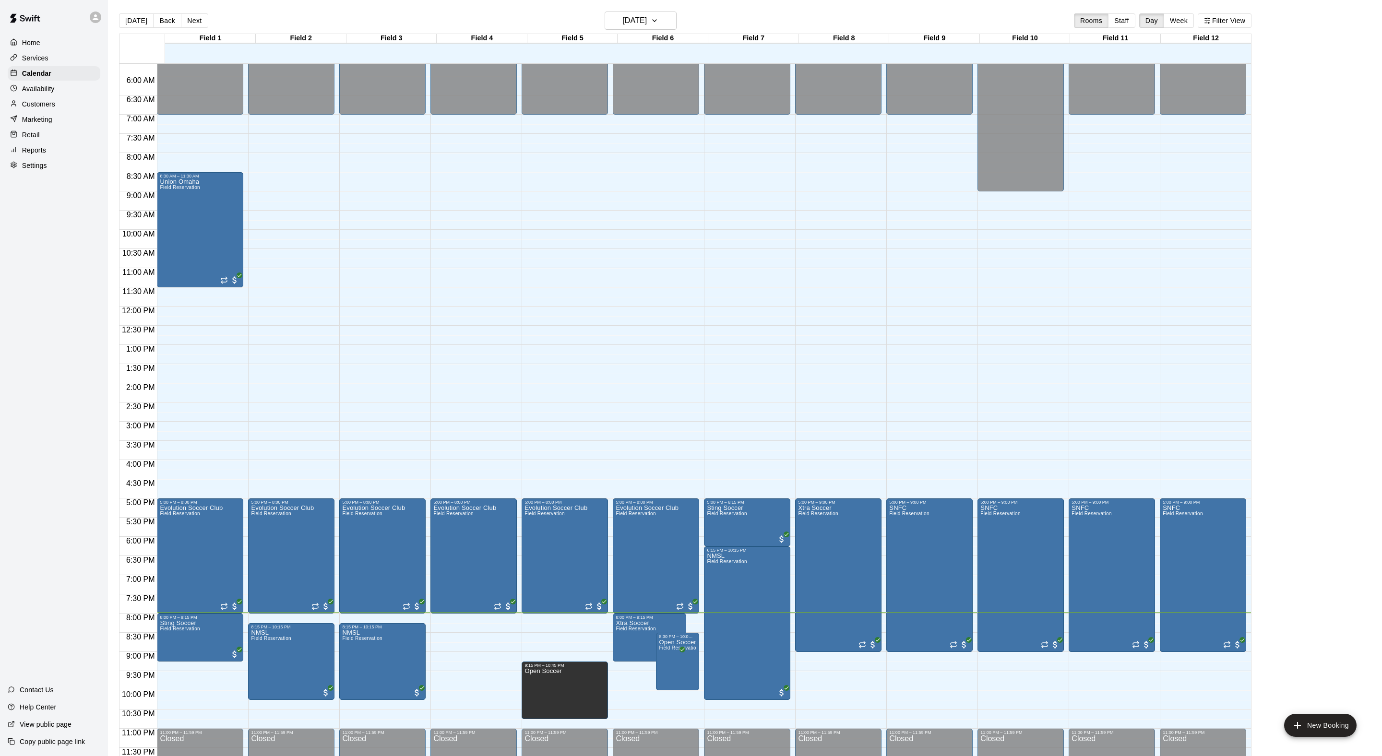
scroll to position [224, 0]
click at [1257, 0] on html "Home Services Calendar Availability Customers Marketing Retail Reports Settings…" at bounding box center [691, 386] width 1382 height 772
